Goal: Task Accomplishment & Management: Use online tool/utility

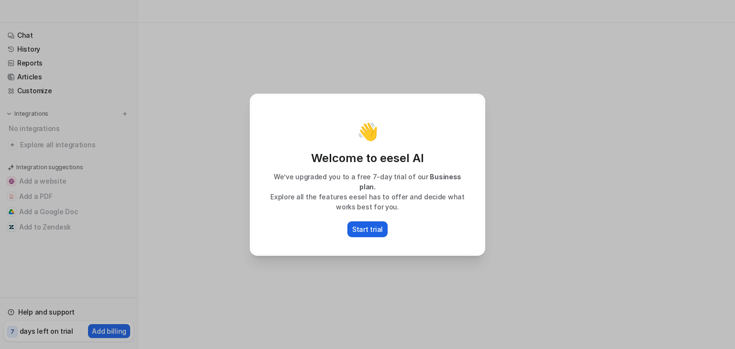
click at [375, 225] on p "Start trial" at bounding box center [367, 230] width 31 height 10
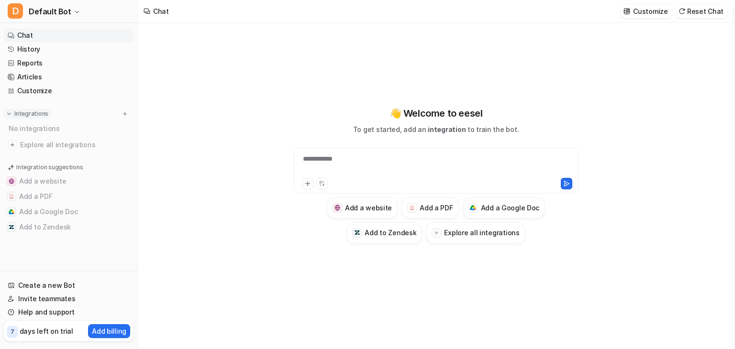
click at [17, 116] on p "Integrations" at bounding box center [31, 114] width 34 height 8
click at [38, 90] on link "Customize" at bounding box center [69, 90] width 130 height 13
type textarea "**********"
click at [66, 91] on link "Customize" at bounding box center [69, 90] width 130 height 13
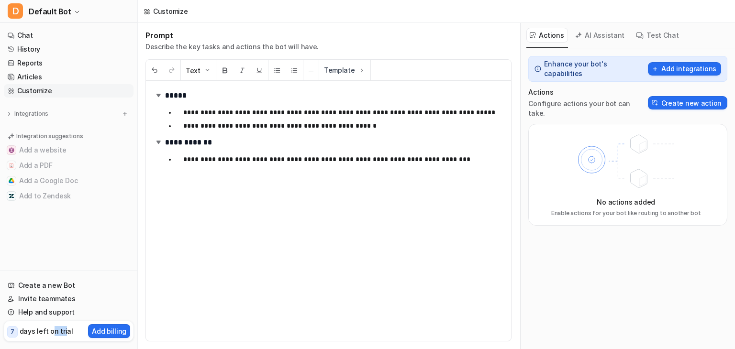
drag, startPoint x: 62, startPoint y: 344, endPoint x: 50, endPoint y: 325, distance: 22.3
click at [50, 325] on div "Create a new Bot Invite teammates Help and support 7 days left on trial Add bil…" at bounding box center [68, 308] width 137 height 75
click at [50, 325] on div "7 days left on trial" at bounding box center [40, 332] width 66 height 14
click at [613, 39] on button "AI Assistant" at bounding box center [600, 35] width 57 height 15
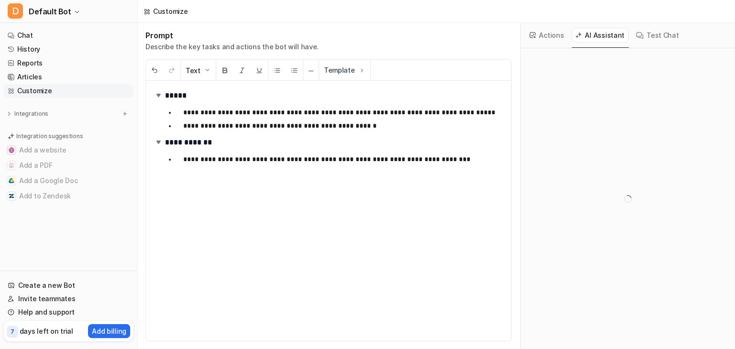
click at [553, 38] on button "Actions" at bounding box center [548, 35] width 42 height 15
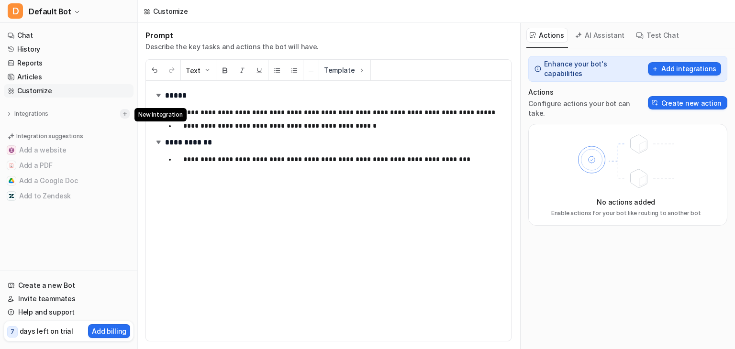
click at [124, 114] on img at bounding box center [125, 114] width 7 height 7
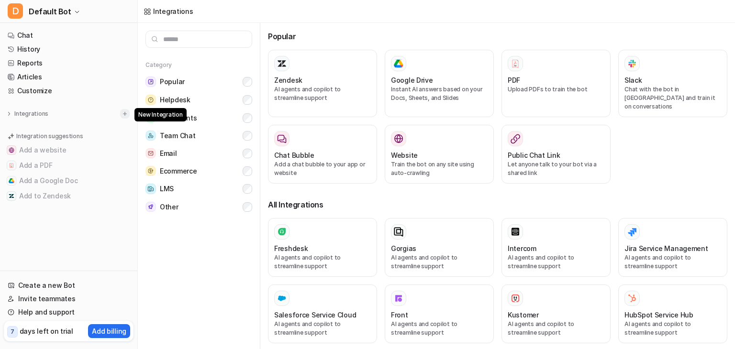
click at [124, 114] on img at bounding box center [125, 114] width 7 height 7
click at [186, 46] on input "text" at bounding box center [199, 39] width 107 height 17
click at [182, 36] on input "text" at bounding box center [199, 39] width 107 height 17
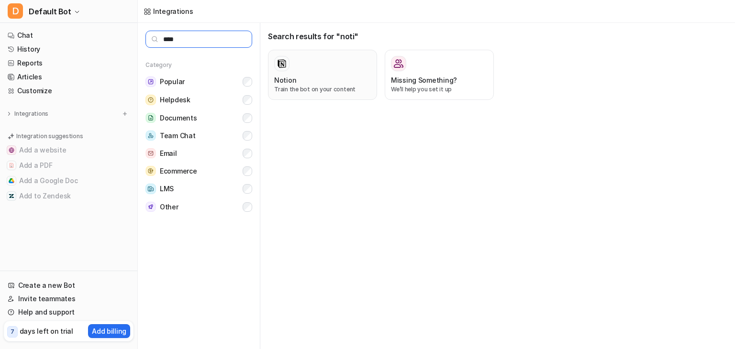
type input "****"
click at [308, 74] on div "Notion Train the bot on your content" at bounding box center [322, 75] width 97 height 38
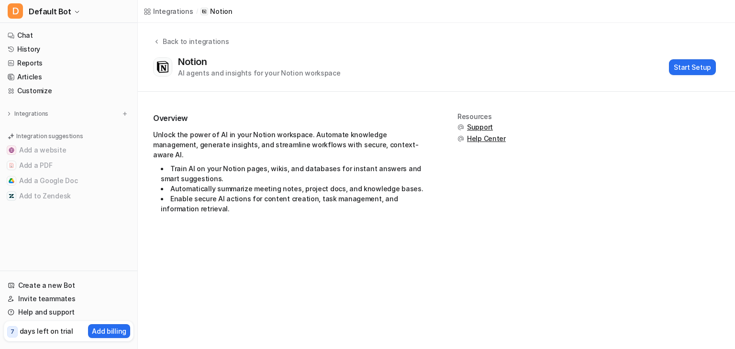
click at [518, 38] on div "Back to integrations Notion AI agents and insights for your Notion workspace St…" at bounding box center [437, 57] width 598 height 42
click at [696, 67] on button "Start Setup" at bounding box center [692, 67] width 47 height 16
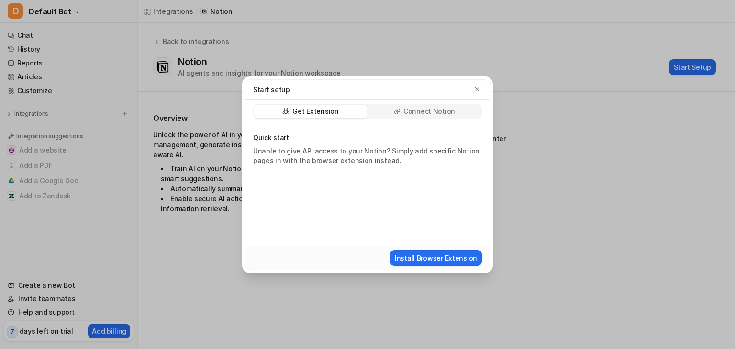
click at [431, 111] on p "Connect Notion" at bounding box center [430, 112] width 52 height 10
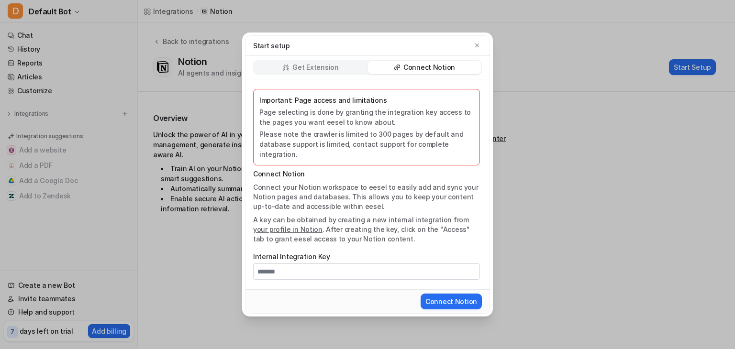
click at [318, 72] on p "Get Extension" at bounding box center [316, 68] width 46 height 10
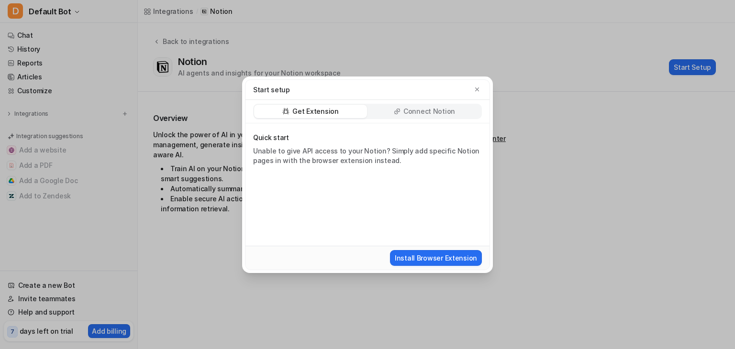
click at [586, 49] on div "Start setup Get Extension Connect Notion Quick start Unable to give API access …" at bounding box center [367, 174] width 735 height 349
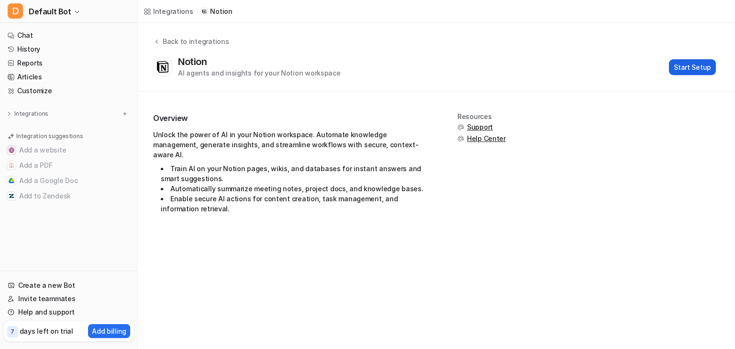
click at [697, 68] on button "Start Setup" at bounding box center [692, 67] width 47 height 16
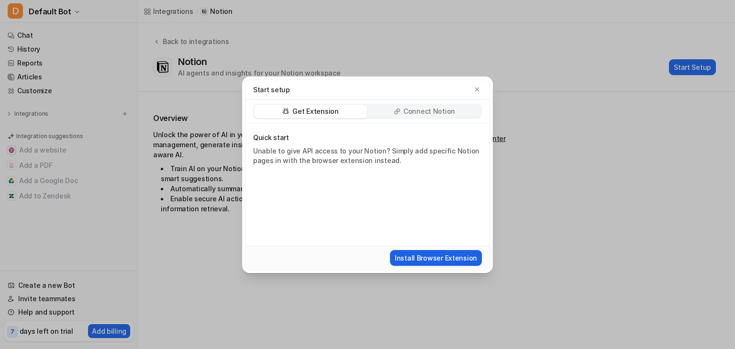
click at [468, 259] on button "Install Browser Extension" at bounding box center [436, 258] width 92 height 16
click at [410, 112] on p "Connect Notion" at bounding box center [430, 112] width 52 height 10
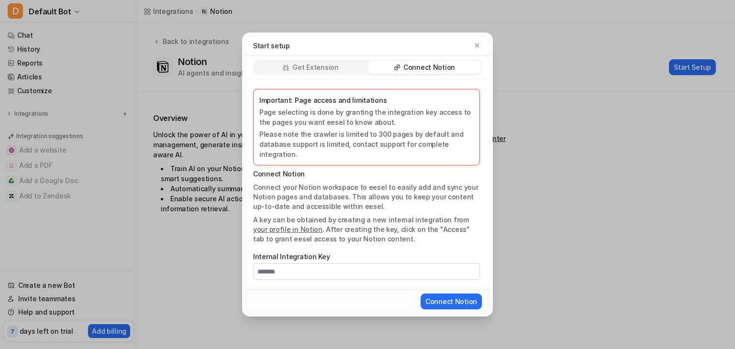
click at [293, 171] on p "Connect Notion" at bounding box center [366, 174] width 227 height 10
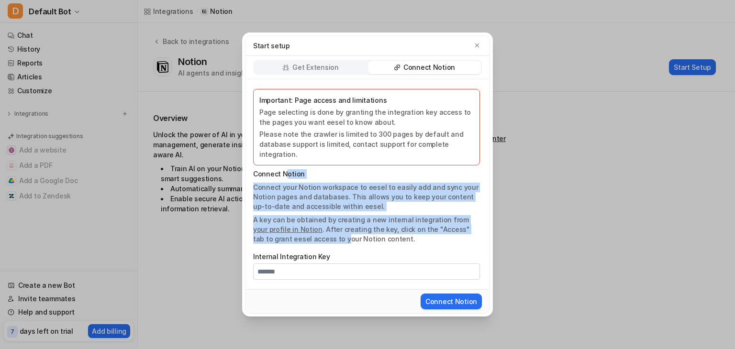
drag, startPoint x: 284, startPoint y: 170, endPoint x: 308, endPoint y: 239, distance: 73.1
click at [308, 239] on div "Important: Page access and limitations Page selecting is done by granting the i…" at bounding box center [368, 184] width 244 height 210
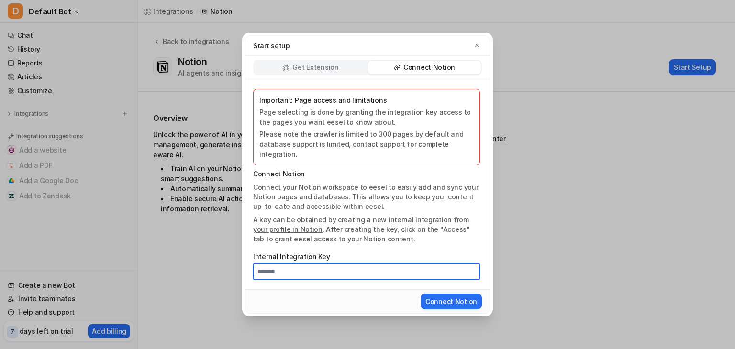
click at [302, 274] on input "Internal Integration Key" at bounding box center [366, 272] width 227 height 16
click at [295, 123] on p "Page selecting is done by granting the integration key access to the pages you …" at bounding box center [366, 117] width 214 height 20
click at [284, 171] on p "Connect Notion" at bounding box center [366, 174] width 227 height 10
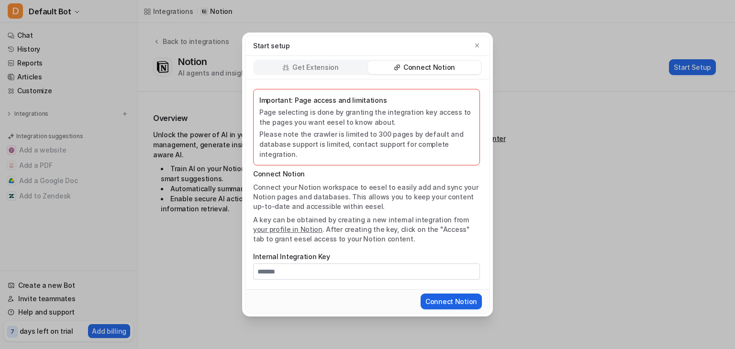
click at [464, 302] on button "Connect Notion" at bounding box center [451, 302] width 61 height 16
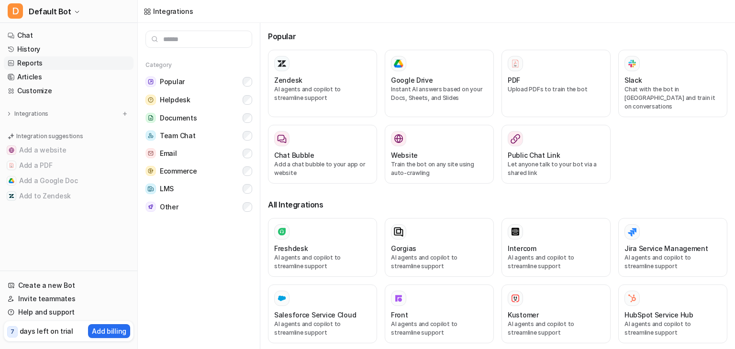
click at [47, 69] on link "Reports" at bounding box center [69, 62] width 130 height 13
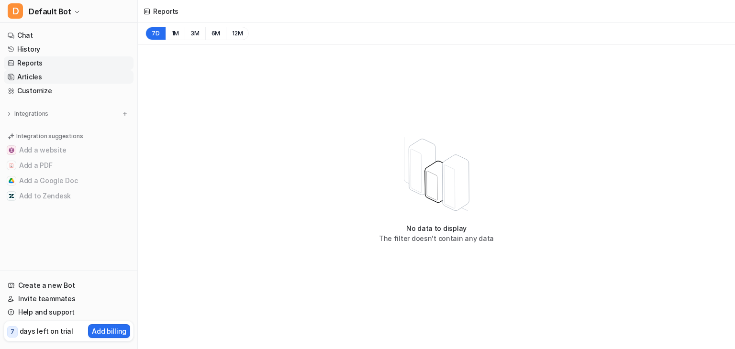
click at [31, 74] on link "Articles" at bounding box center [69, 76] width 130 height 13
